Goal: Transaction & Acquisition: Purchase product/service

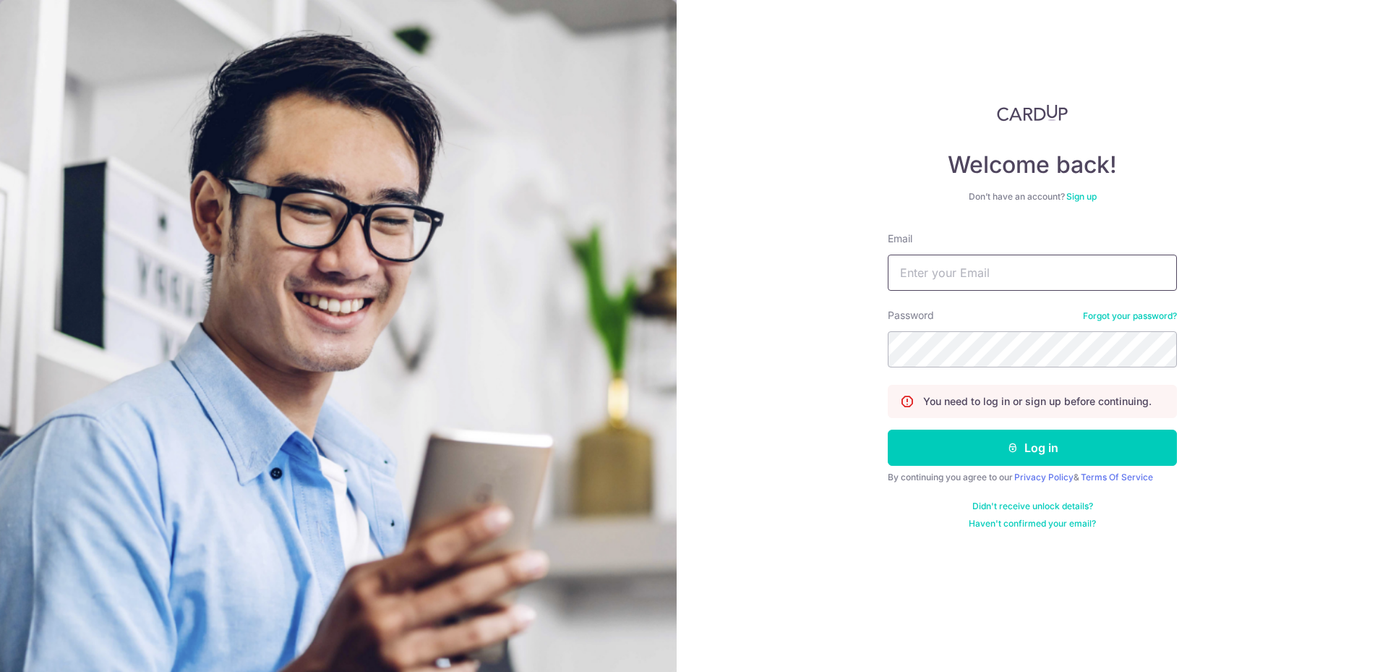
type input "[EMAIL_ADDRESS][DOMAIN_NAME]"
click at [599, 317] on section "Welcome back! Don’t have an account? Sign up Email [EMAIL_ADDRESS][DOMAIN_NAME]…" at bounding box center [694, 336] width 1388 height 672
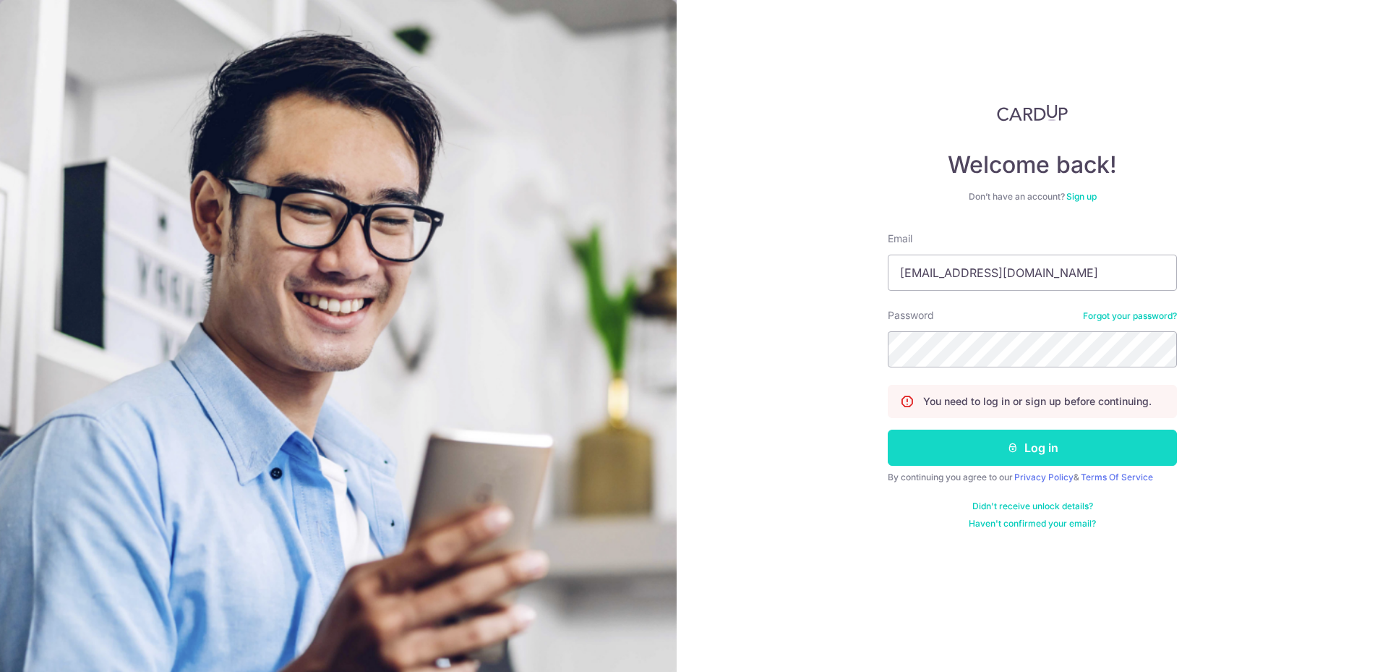
click at [994, 440] on button "Log in" at bounding box center [1032, 447] width 289 height 36
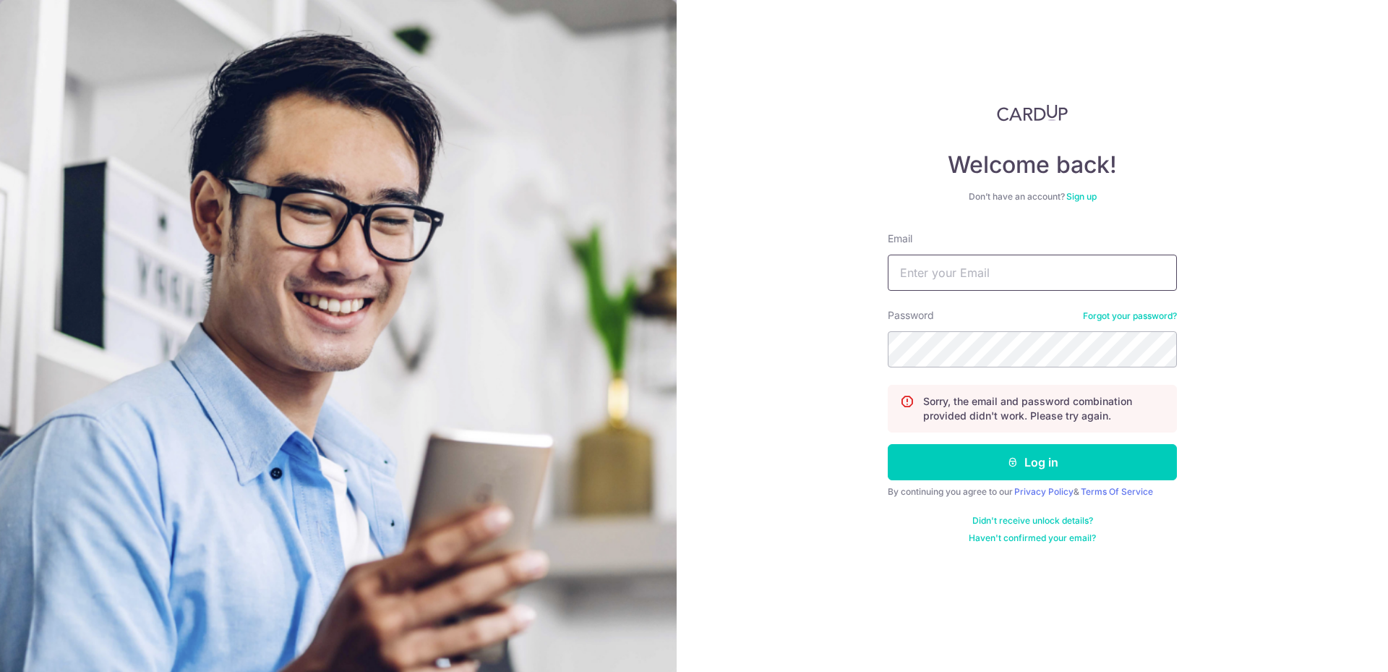
type input "[EMAIL_ADDRESS][DOMAIN_NAME]"
click at [550, 298] on section "Welcome back! Don’t have an account? Sign up Email aj_seah@yahoo.com Password F…" at bounding box center [694, 336] width 1388 height 672
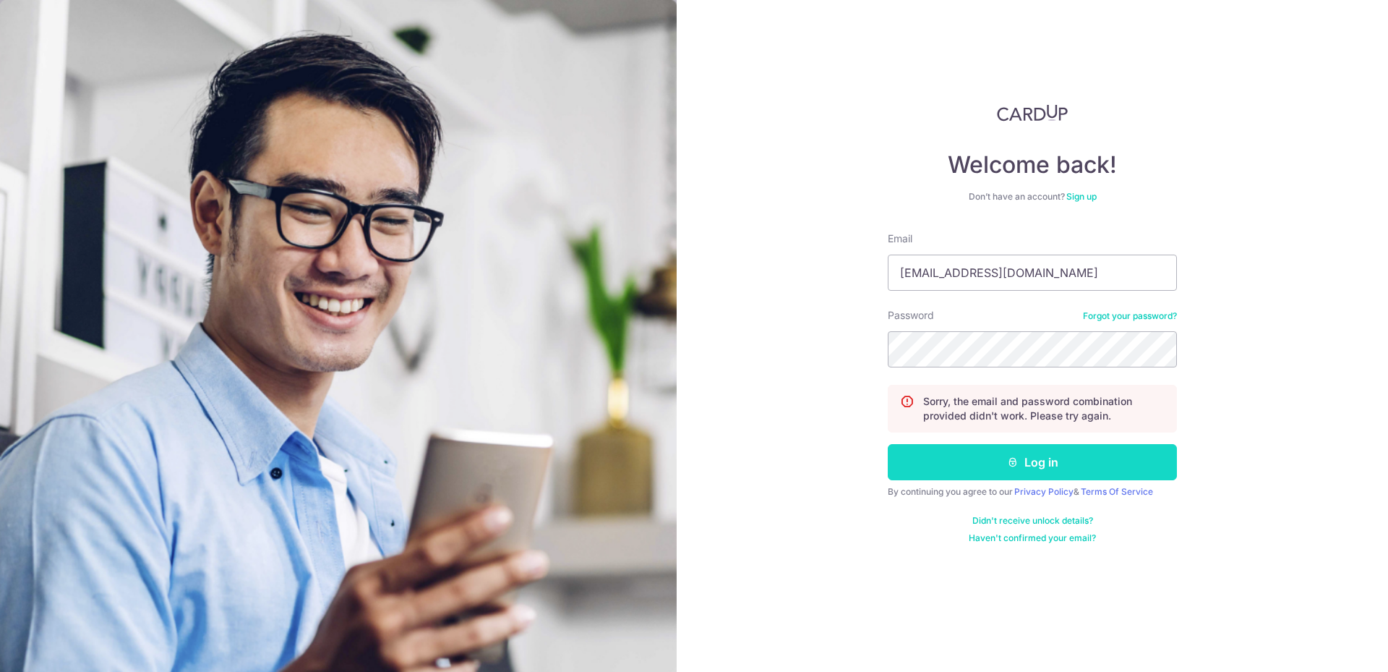
click at [1011, 469] on button "Log in" at bounding box center [1032, 462] width 289 height 36
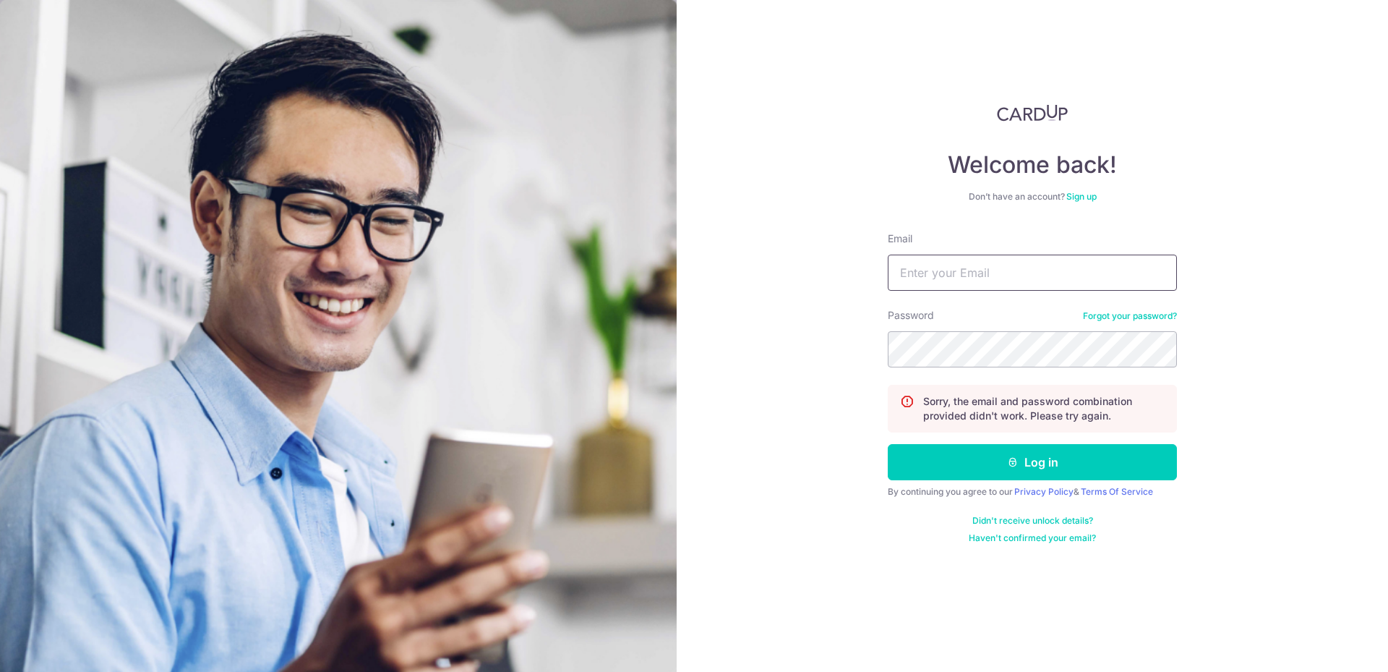
type input "[EMAIL_ADDRESS][DOMAIN_NAME]"
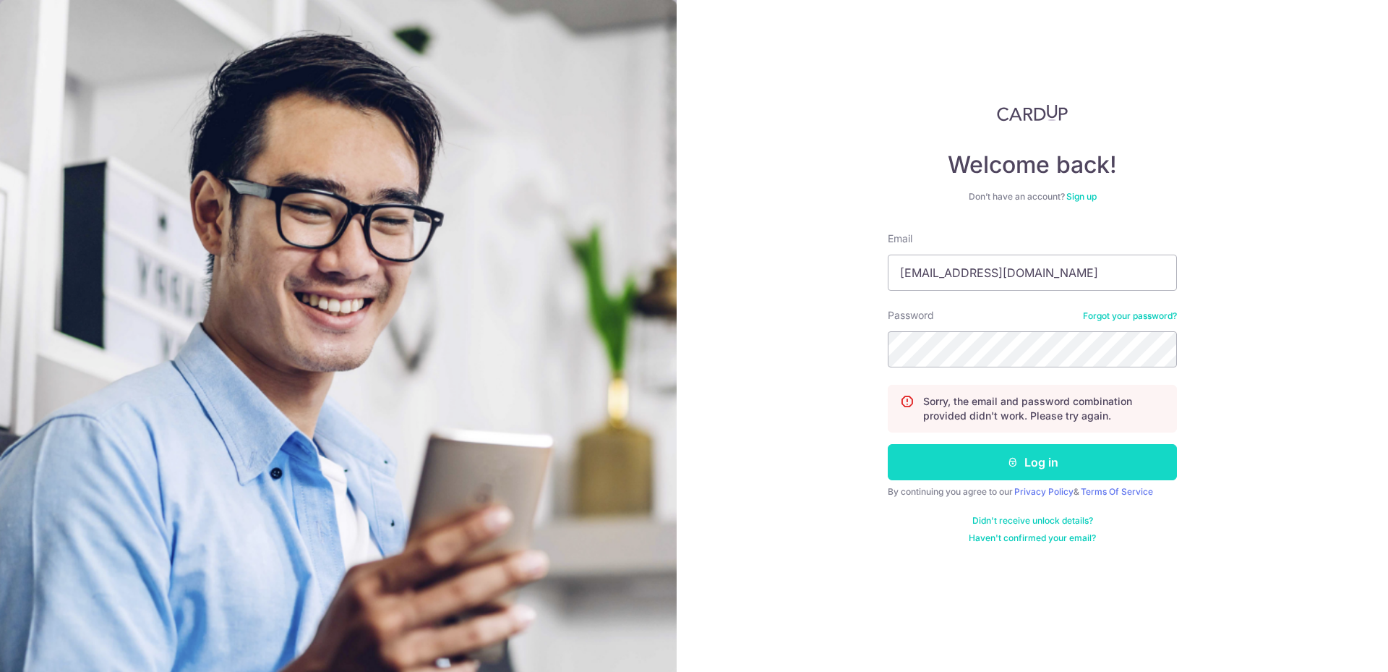
click at [1012, 459] on icon "submit" at bounding box center [1013, 462] width 12 height 12
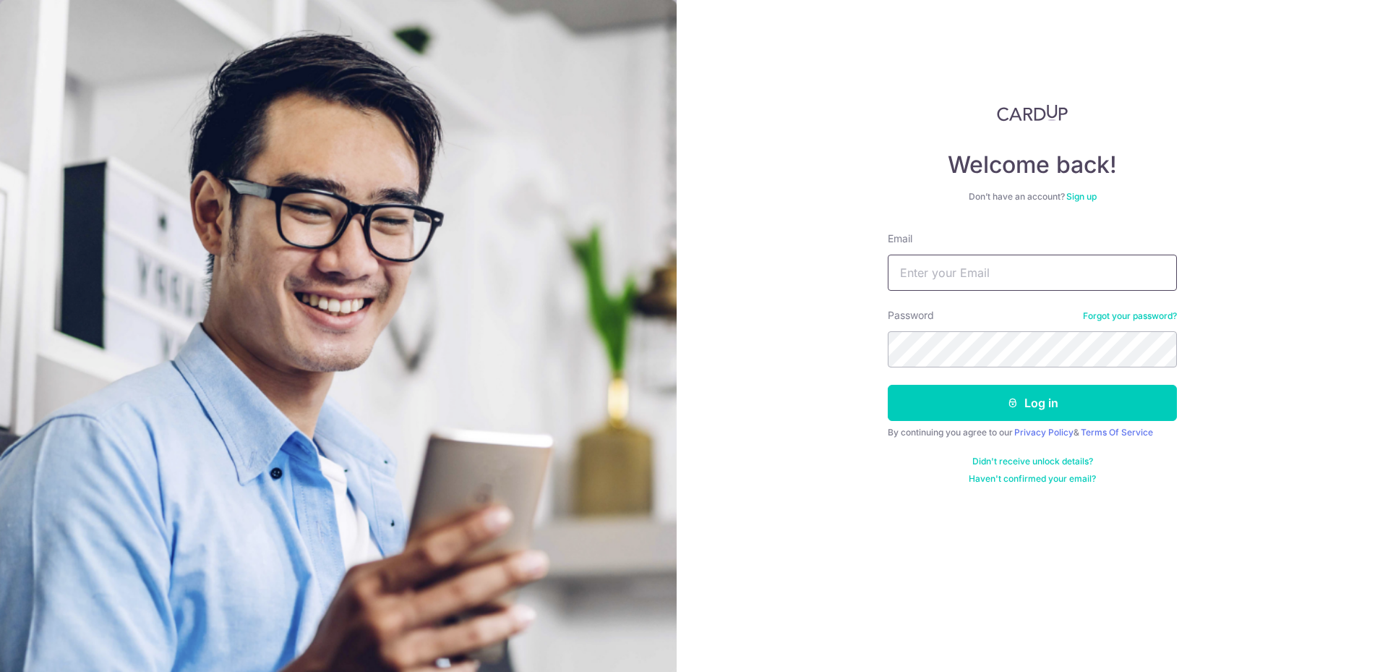
type input "[EMAIL_ADDRESS][DOMAIN_NAME]"
click at [1142, 315] on link "Forgot your password?" at bounding box center [1130, 316] width 94 height 12
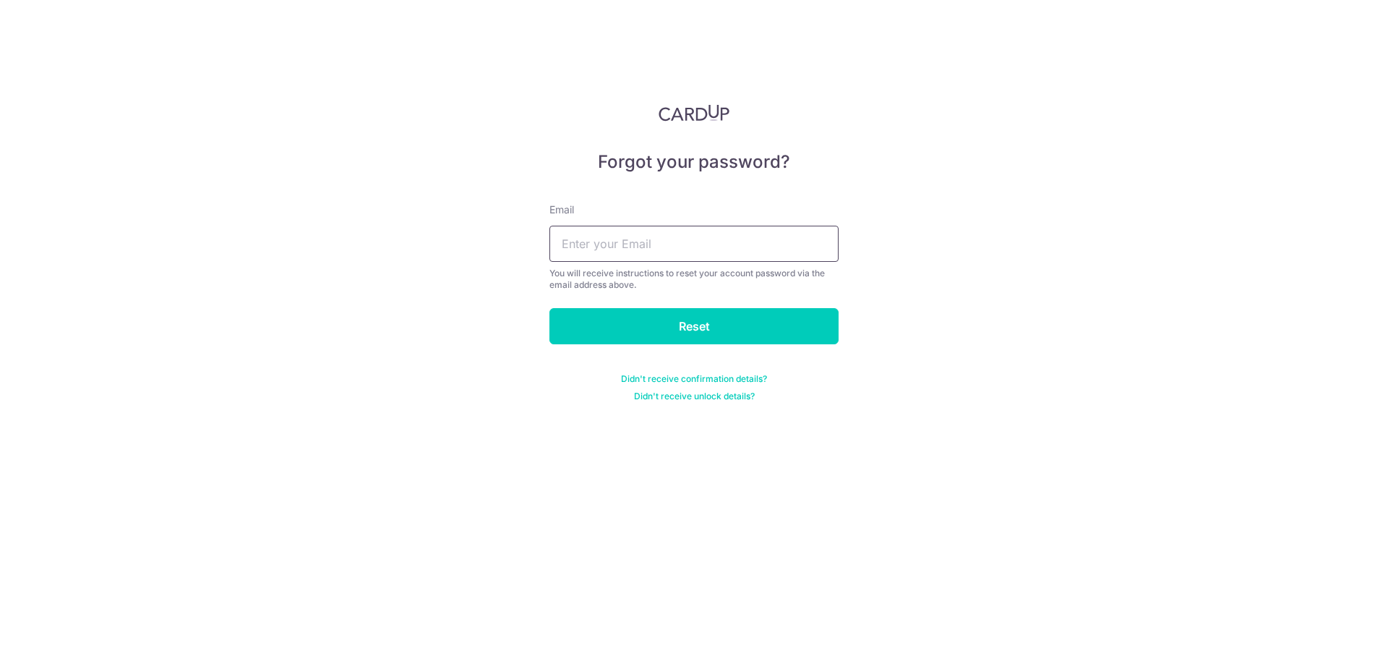
click at [727, 239] on input "text" at bounding box center [694, 244] width 289 height 36
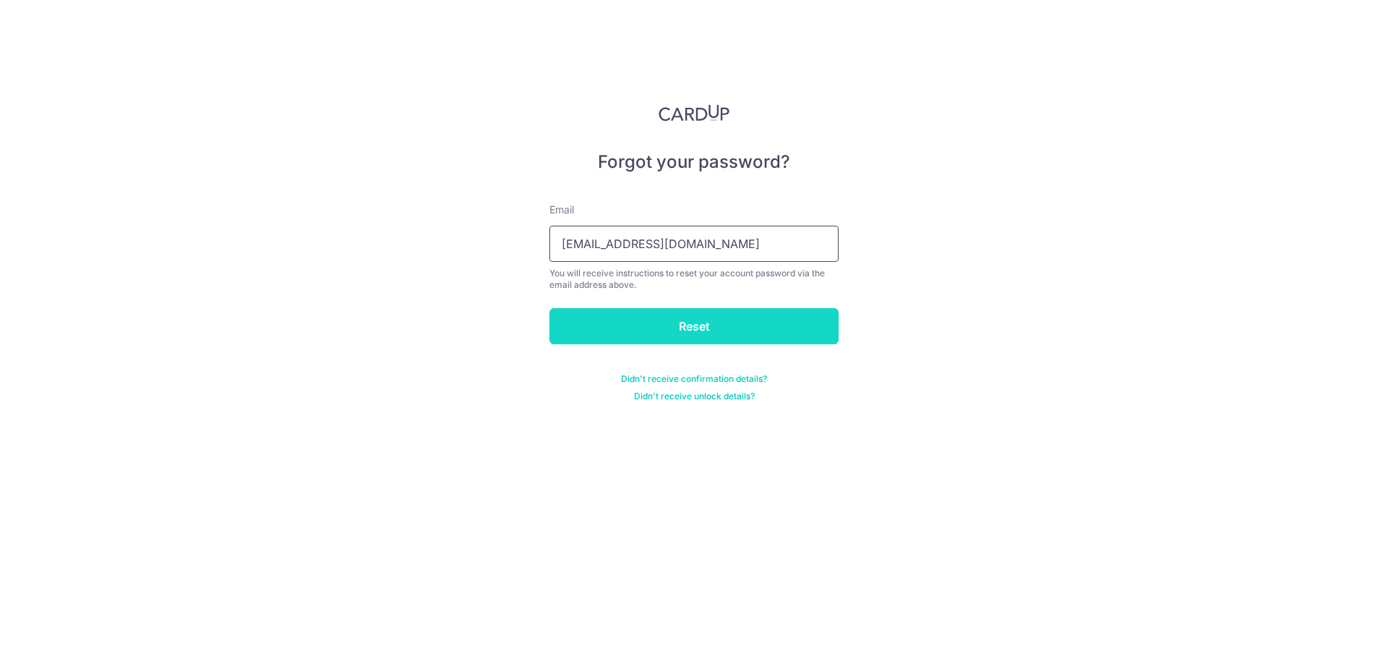
type input "aj_seah@yahoo.com"
click at [709, 324] on input "Reset" at bounding box center [694, 326] width 289 height 36
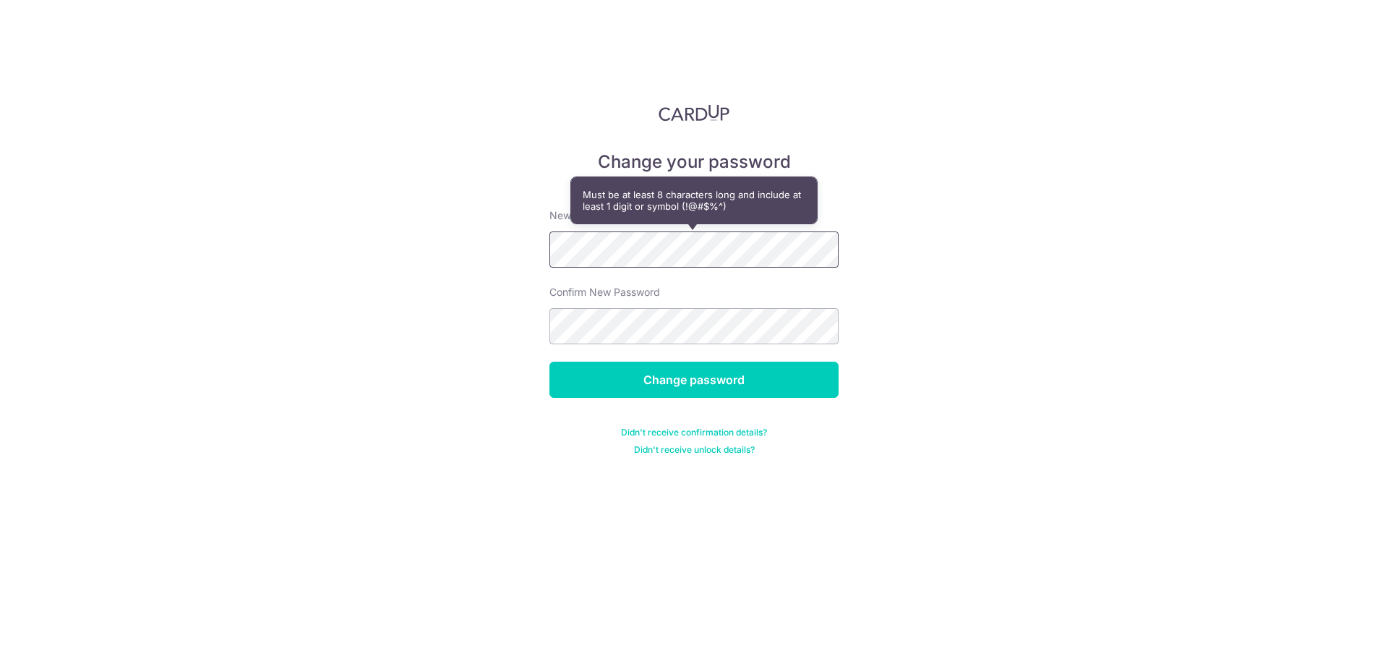
click at [266, 268] on div "Change your password New password Confirm New Password Change password Didn't r…" at bounding box center [694, 336] width 1388 height 672
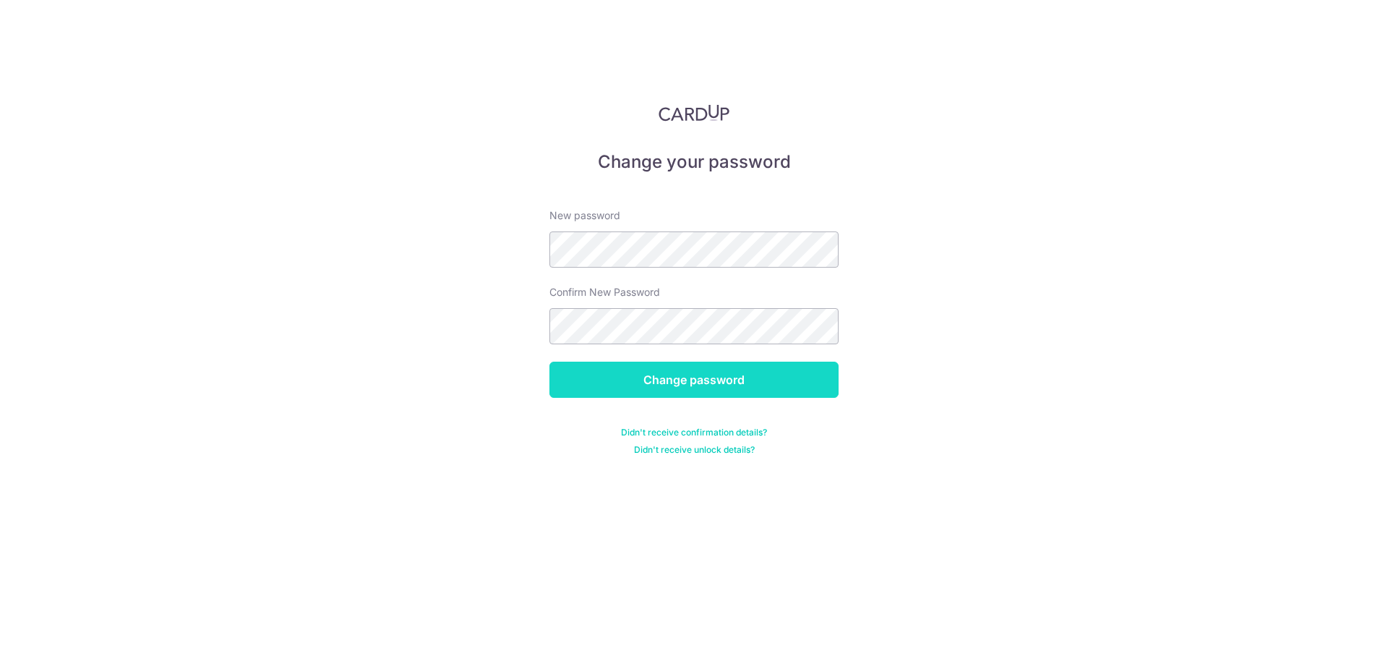
click at [753, 386] on input "Change password" at bounding box center [694, 380] width 289 height 36
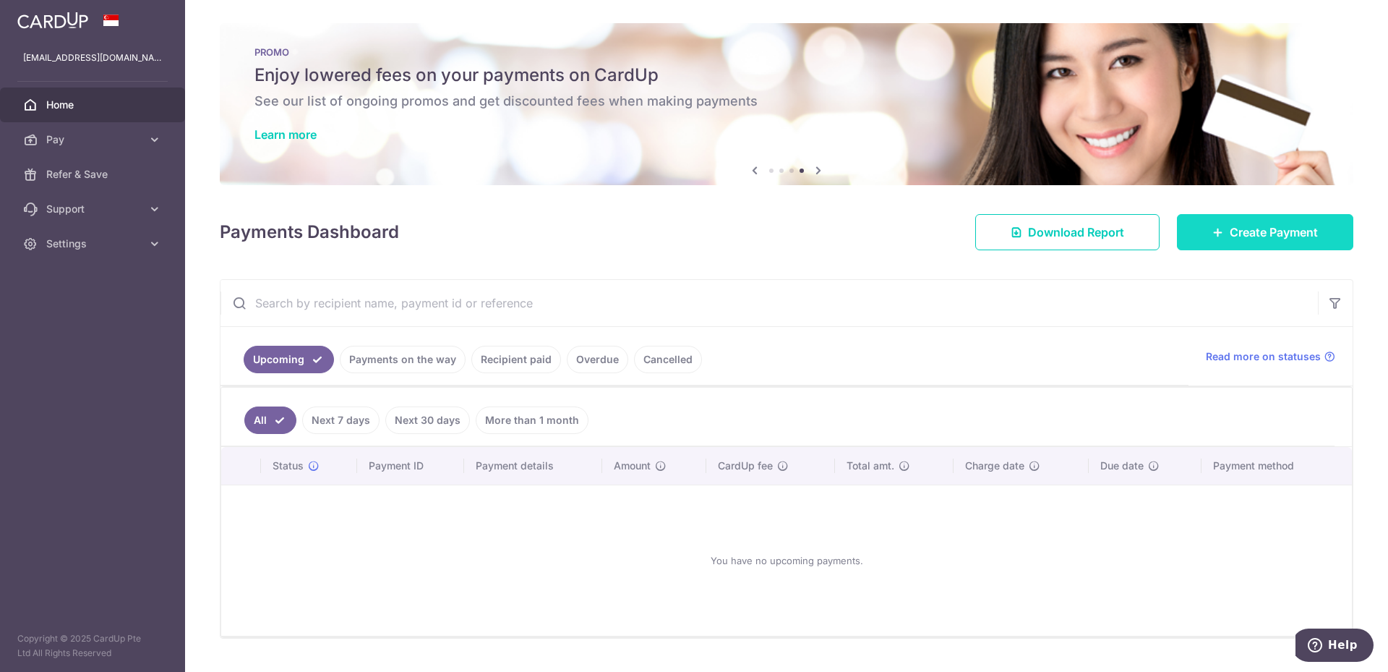
click at [1273, 230] on span "Create Payment" at bounding box center [1274, 231] width 88 height 17
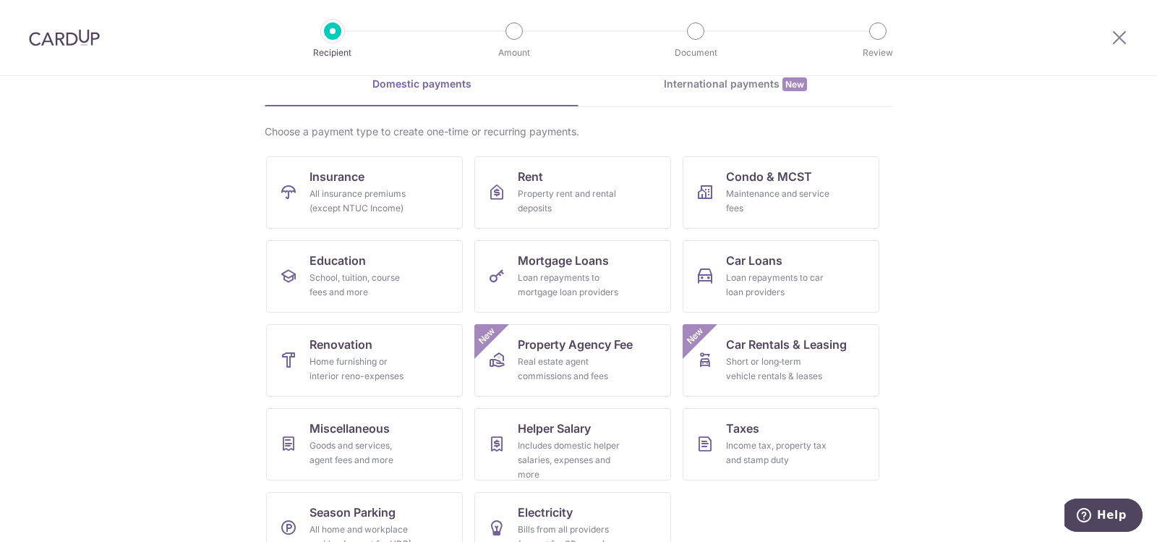
scroll to position [106, 0]
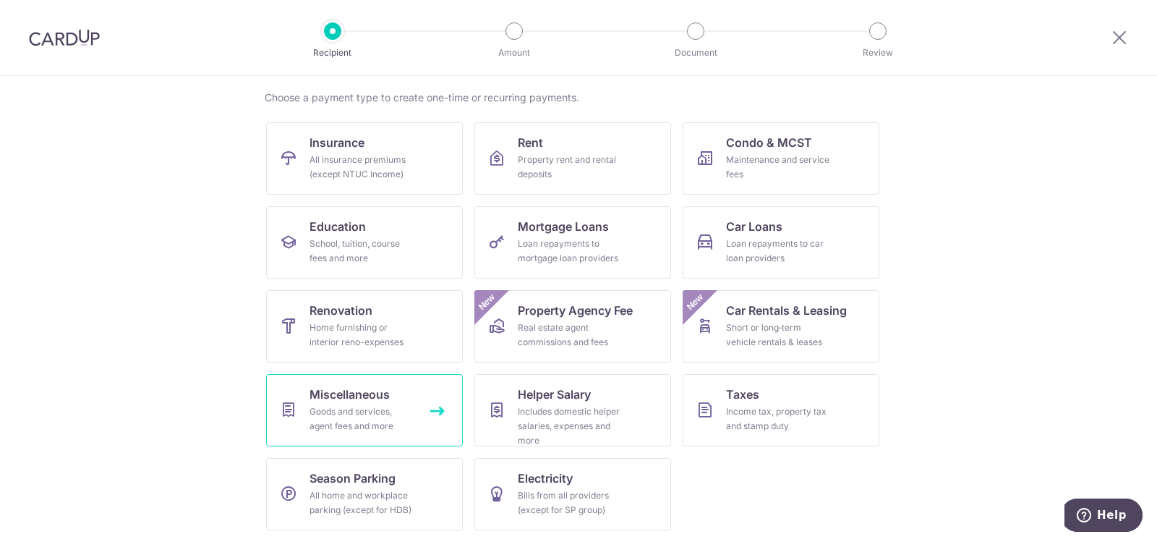
click at [372, 413] on div "Goods and services, agent fees and more" at bounding box center [361, 418] width 104 height 29
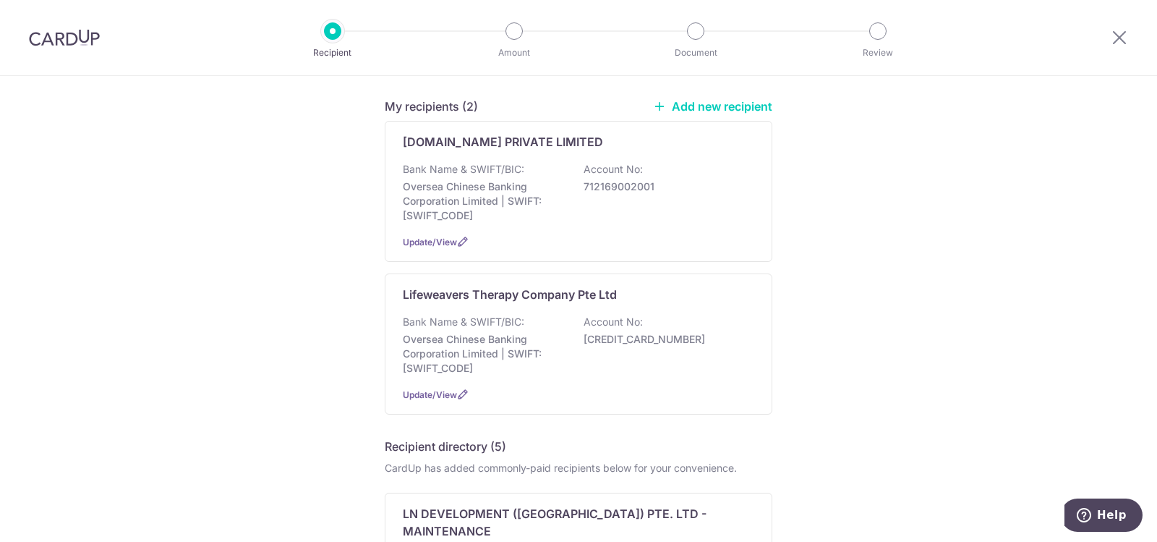
scroll to position [217, 0]
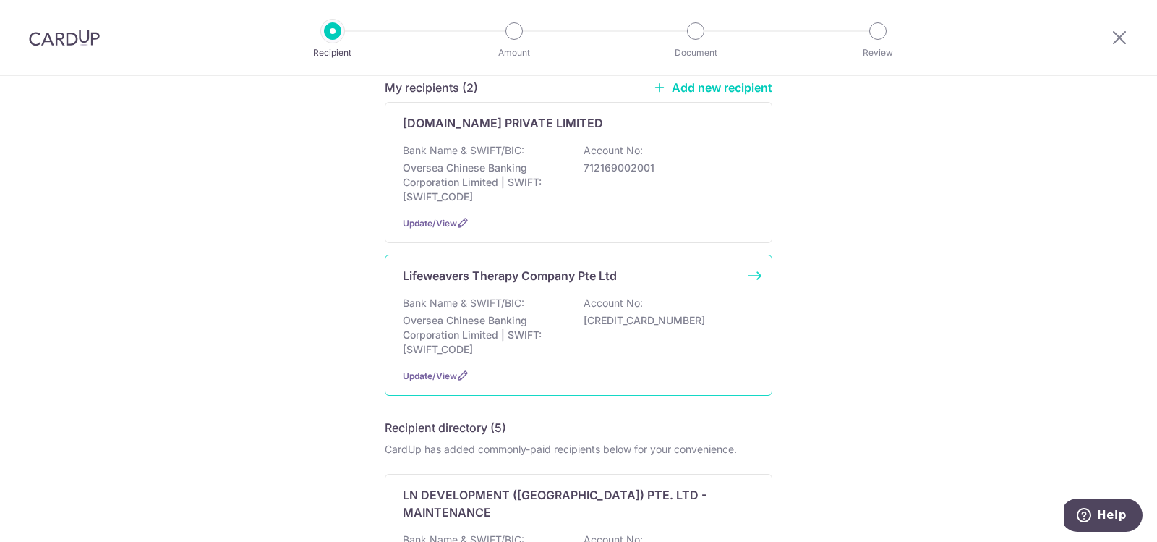
click at [514, 325] on p "Oversea Chinese Banking Corporation Limited | SWIFT: [SWIFT_CODE]" at bounding box center [484, 334] width 162 height 43
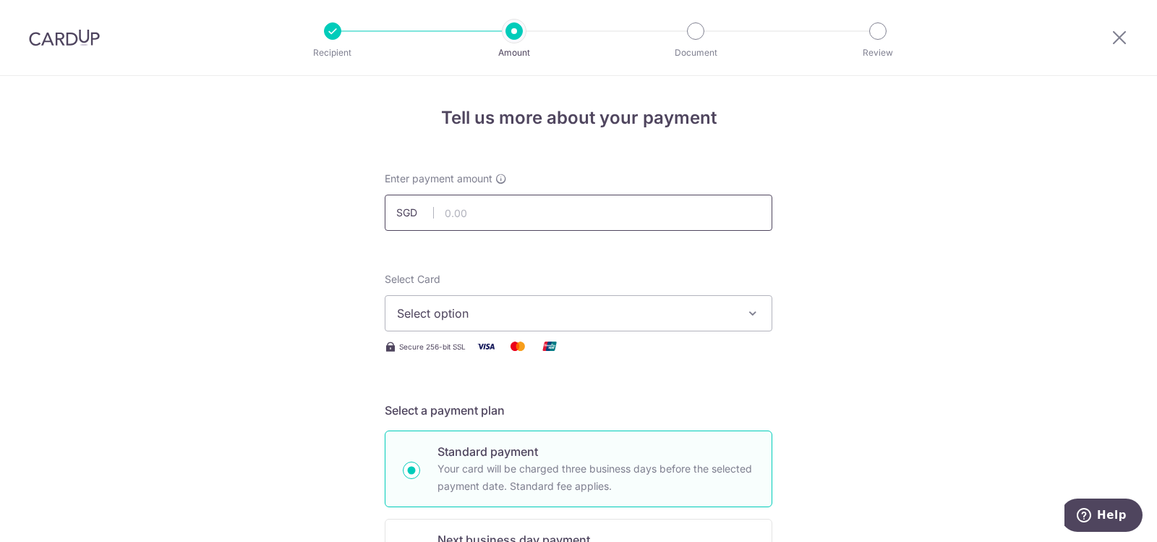
click at [480, 218] on input "text" at bounding box center [579, 213] width 388 height 36
type input "2,450.00"
click at [490, 320] on span "Select option" at bounding box center [565, 312] width 337 height 17
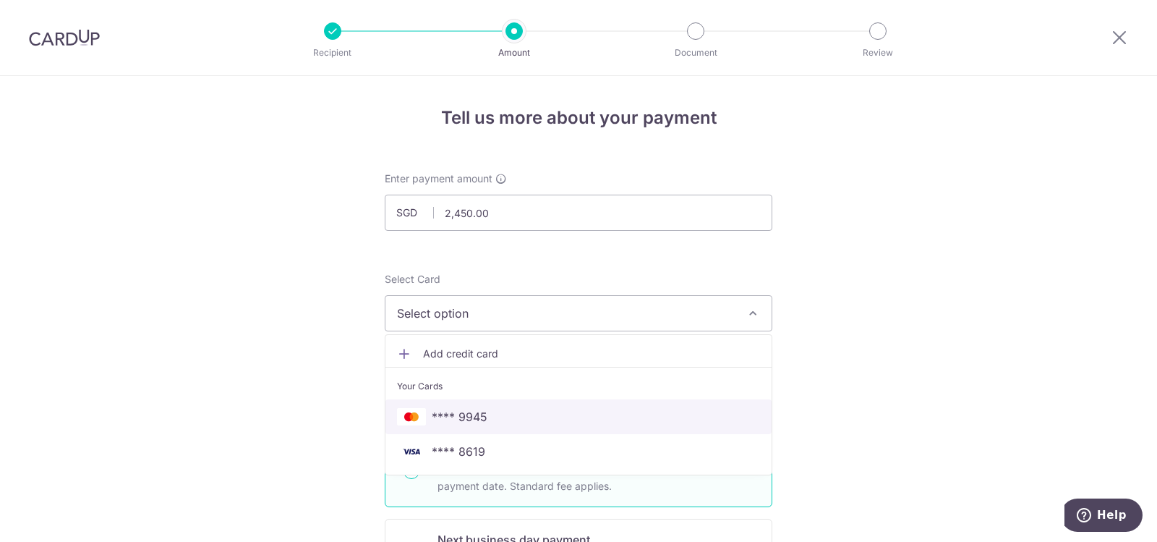
click at [490, 413] on span "**** 9945" at bounding box center [578, 416] width 363 height 17
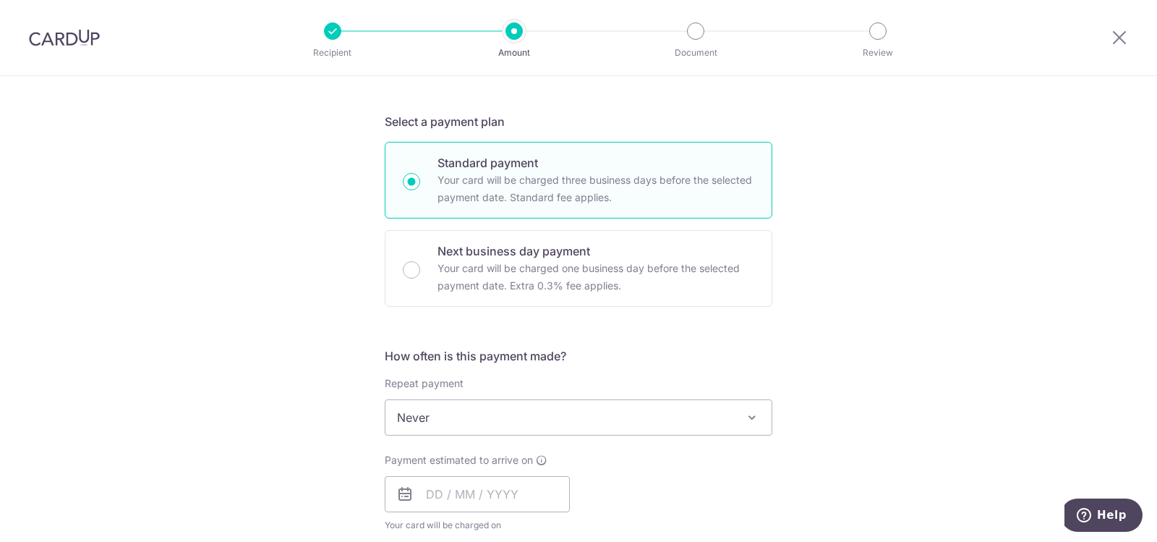
scroll to position [289, 0]
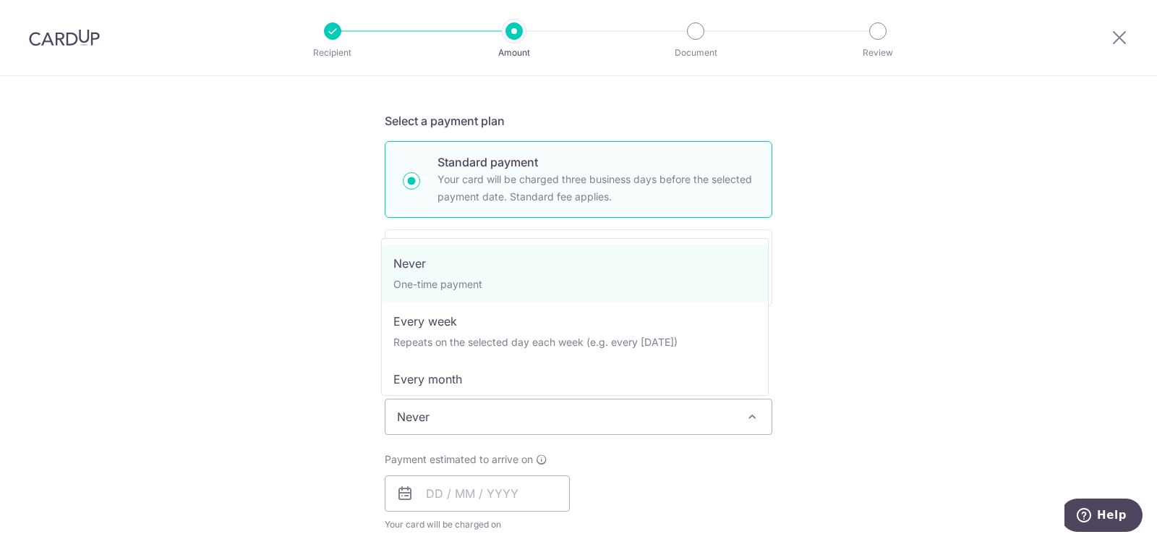
click at [466, 414] on span "Never" at bounding box center [578, 416] width 386 height 35
click at [427, 495] on input "text" at bounding box center [477, 493] width 185 height 36
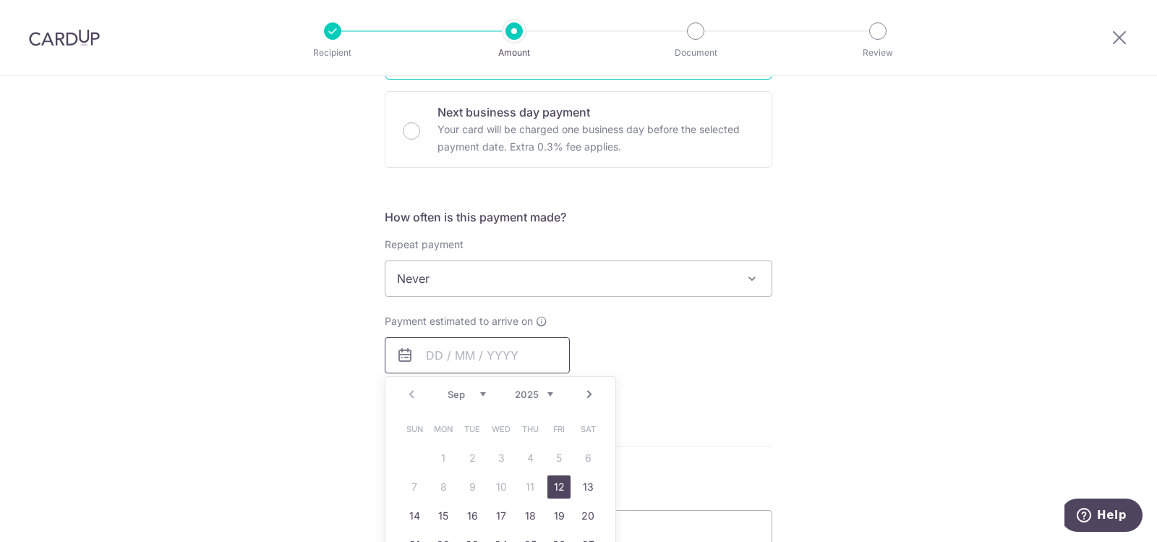
scroll to position [434, 0]
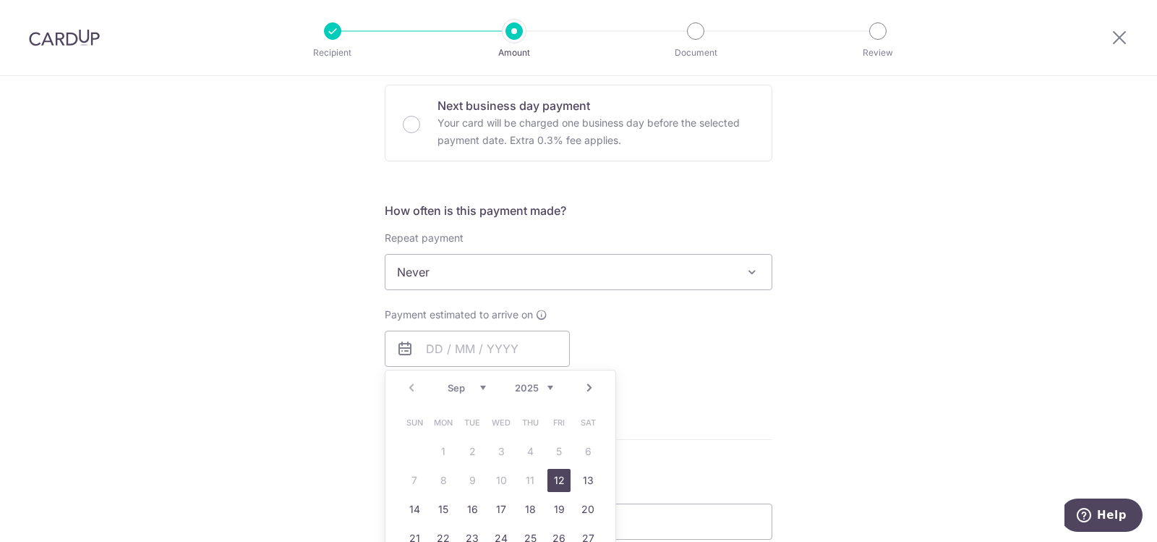
click at [547, 481] on link "12" at bounding box center [558, 480] width 23 height 23
type input "12/09/2025"
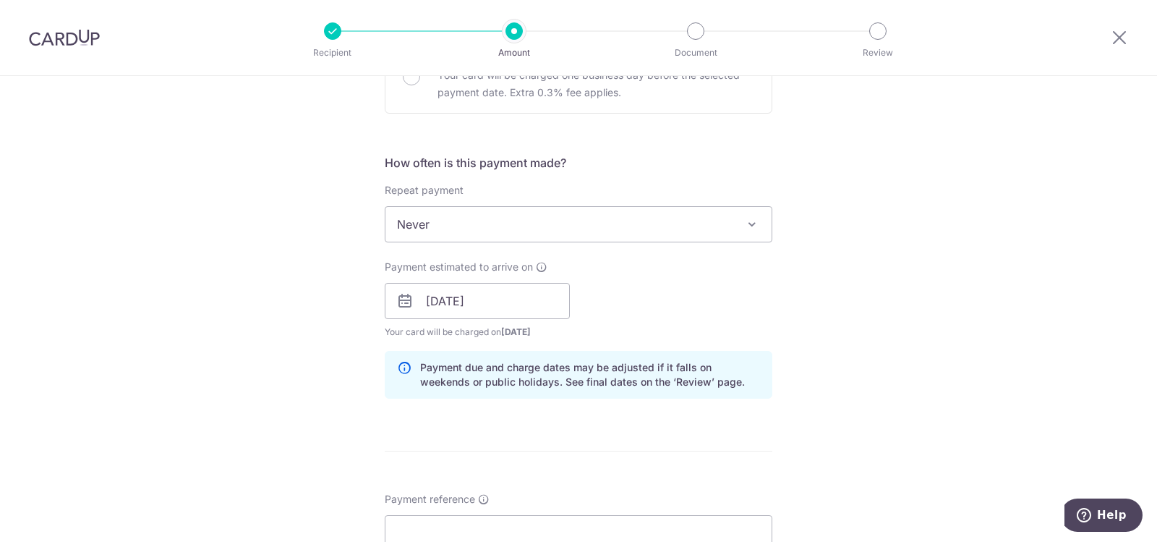
scroll to position [578, 0]
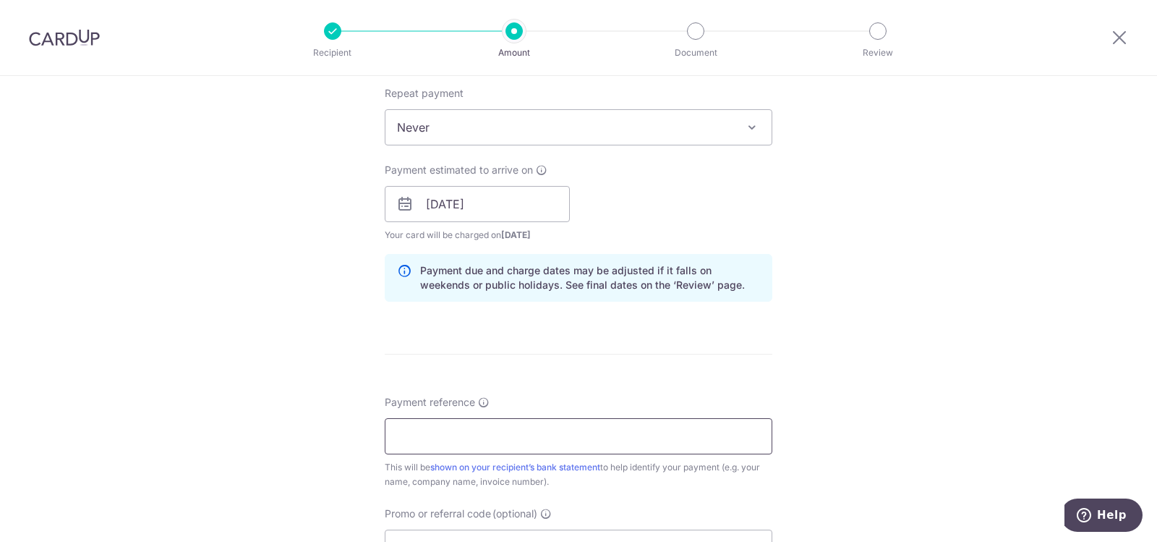
click at [440, 426] on input "Payment reference" at bounding box center [579, 436] width 388 height 36
click at [476, 443] on input "Payment reference" at bounding box center [579, 436] width 388 height 36
paste input "250901001"
click at [480, 437] on input "250901001-" at bounding box center [579, 436] width 388 height 36
paste input "250905001"
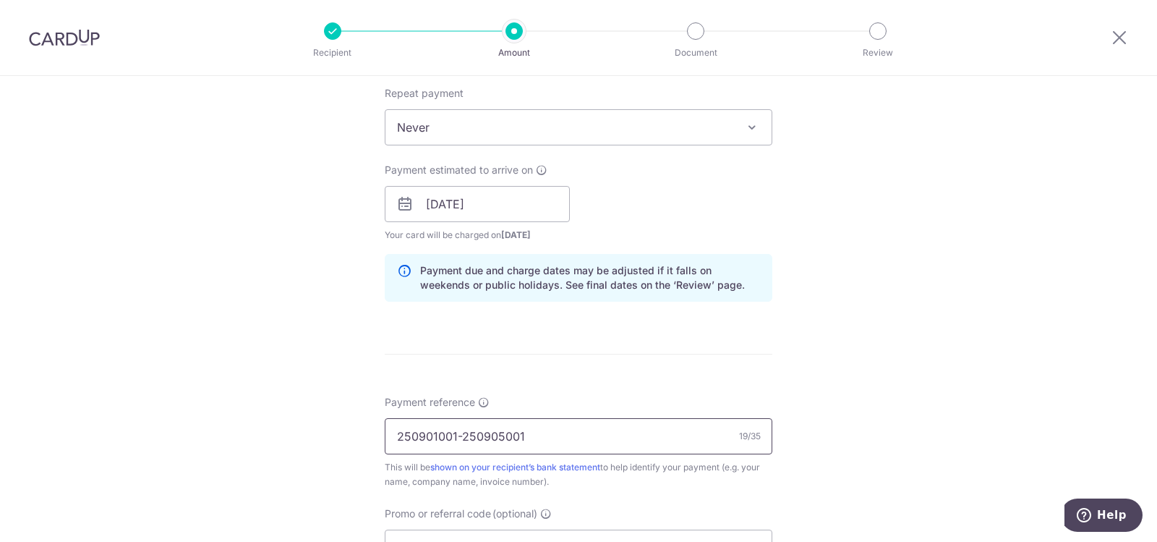
scroll to position [723, 0]
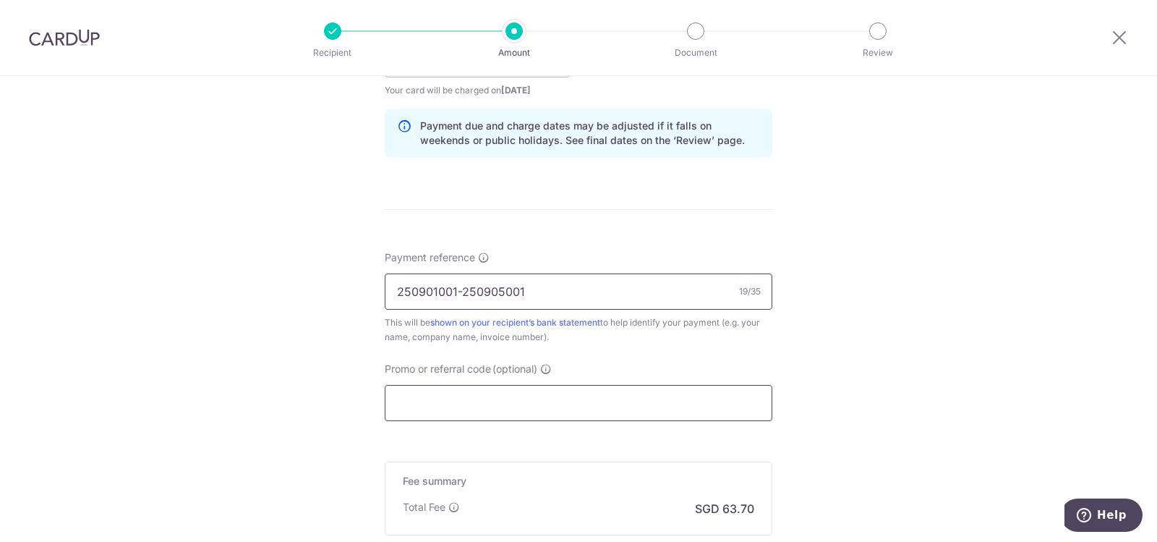
type input "250901001-250905001"
click at [441, 397] on input "Promo or referral code (optional)" at bounding box center [579, 403] width 388 height 36
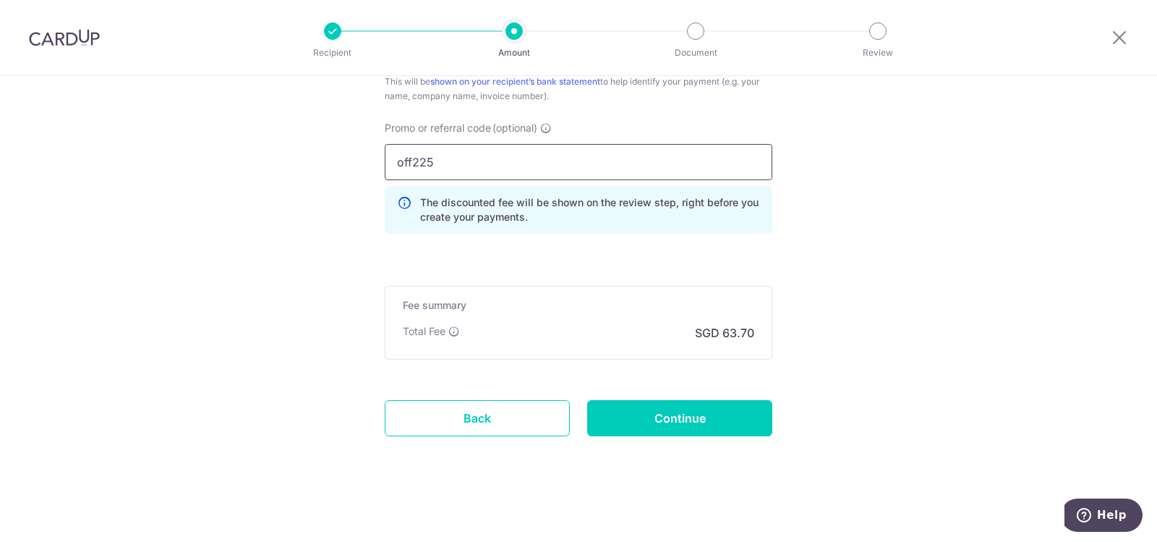
scroll to position [967, 0]
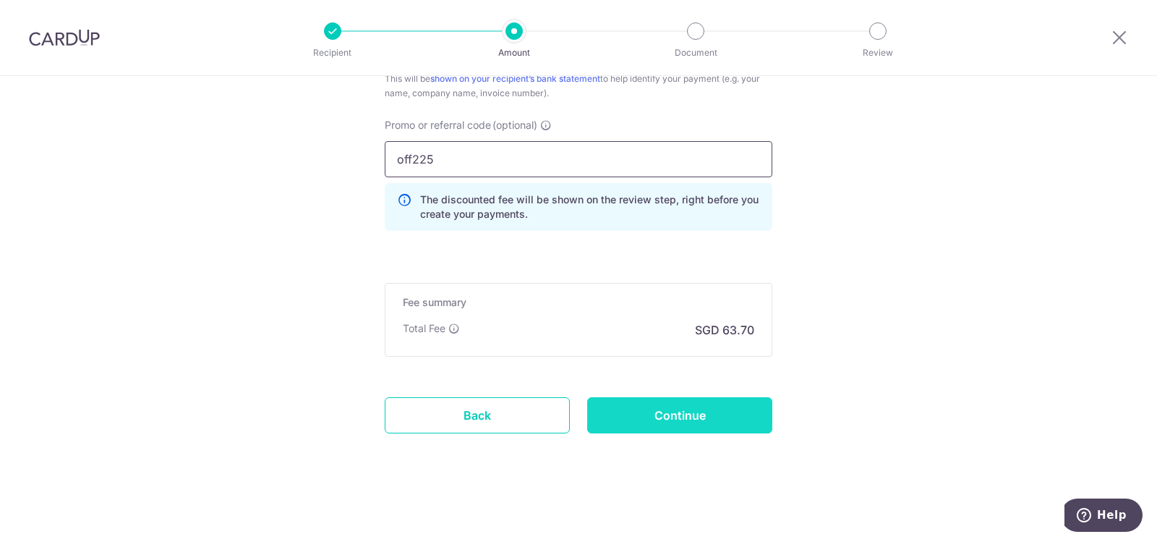
type input "off225"
click at [696, 414] on input "Continue" at bounding box center [679, 415] width 185 height 36
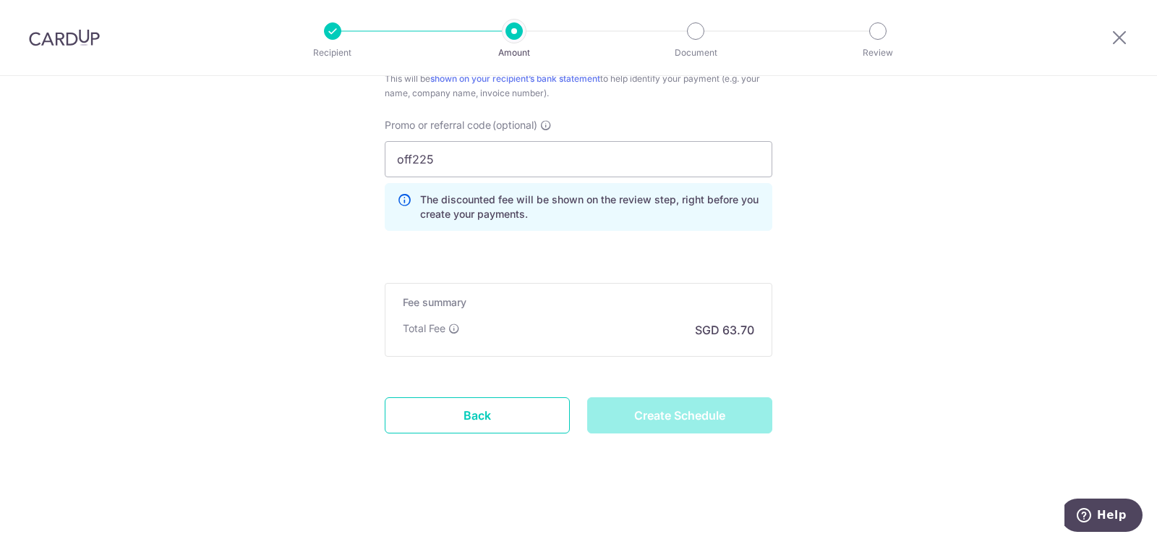
type input "Create Schedule"
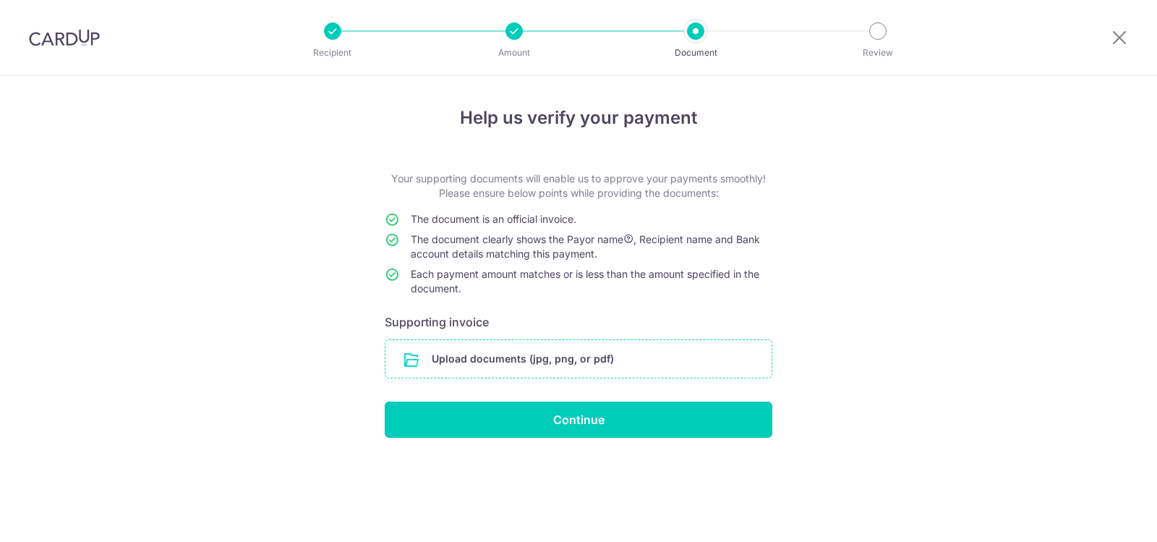
click at [558, 361] on input "file" at bounding box center [578, 359] width 386 height 38
click at [509, 364] on input "file" at bounding box center [578, 359] width 386 height 38
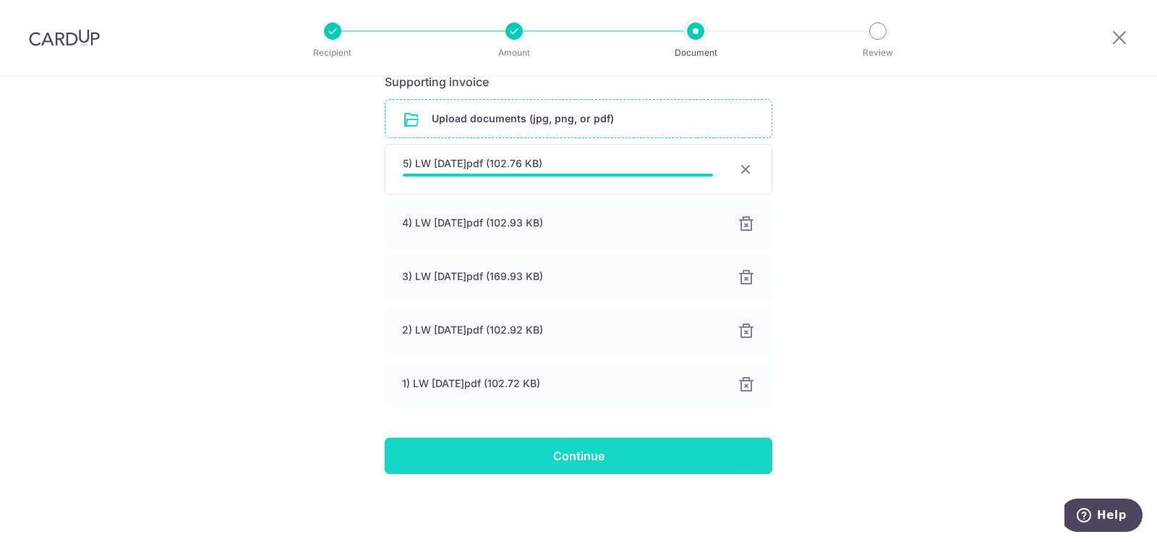
scroll to position [237, 0]
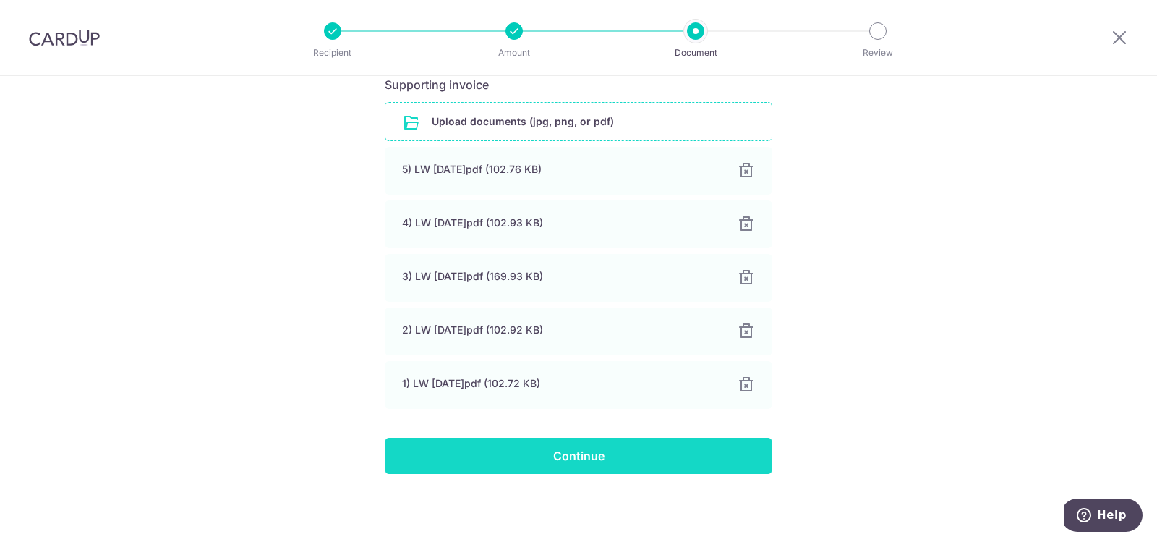
click at [604, 459] on input "Continue" at bounding box center [579, 455] width 388 height 36
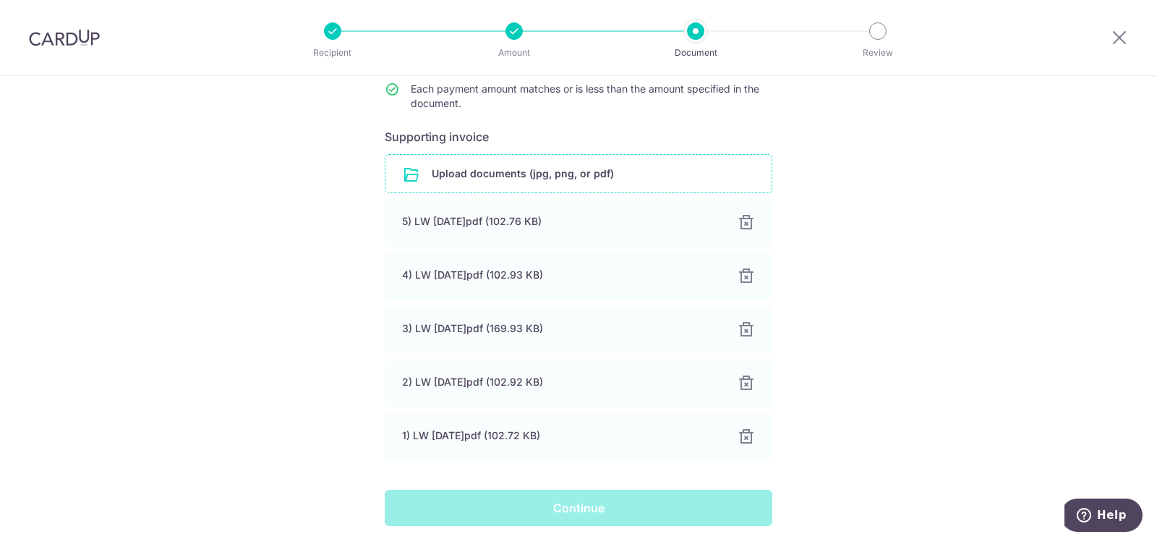
scroll to position [21, 0]
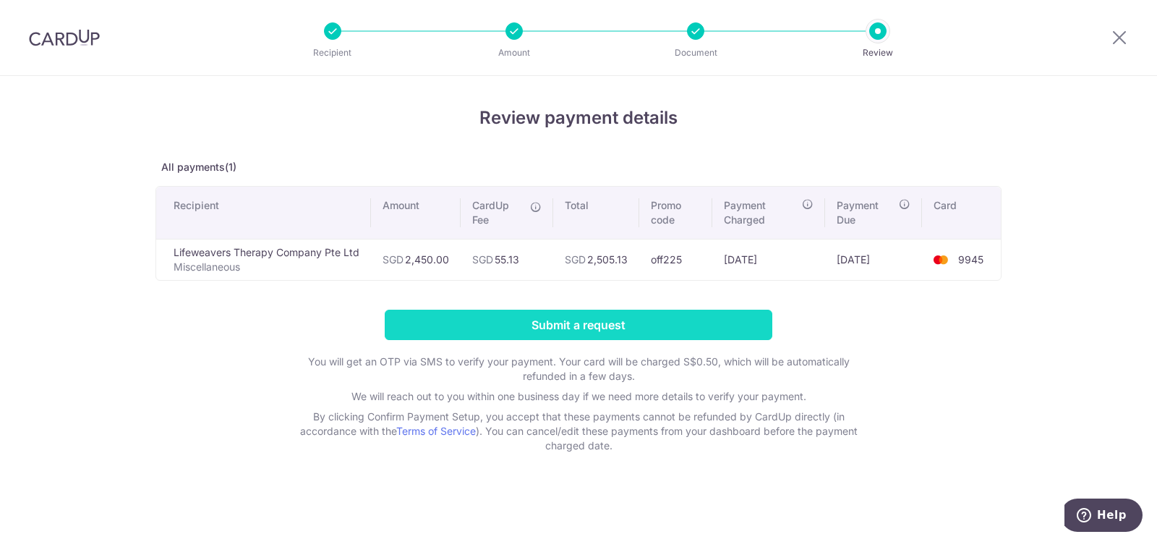
click at [583, 322] on input "Submit a request" at bounding box center [579, 324] width 388 height 30
